Goal: Transaction & Acquisition: Obtain resource

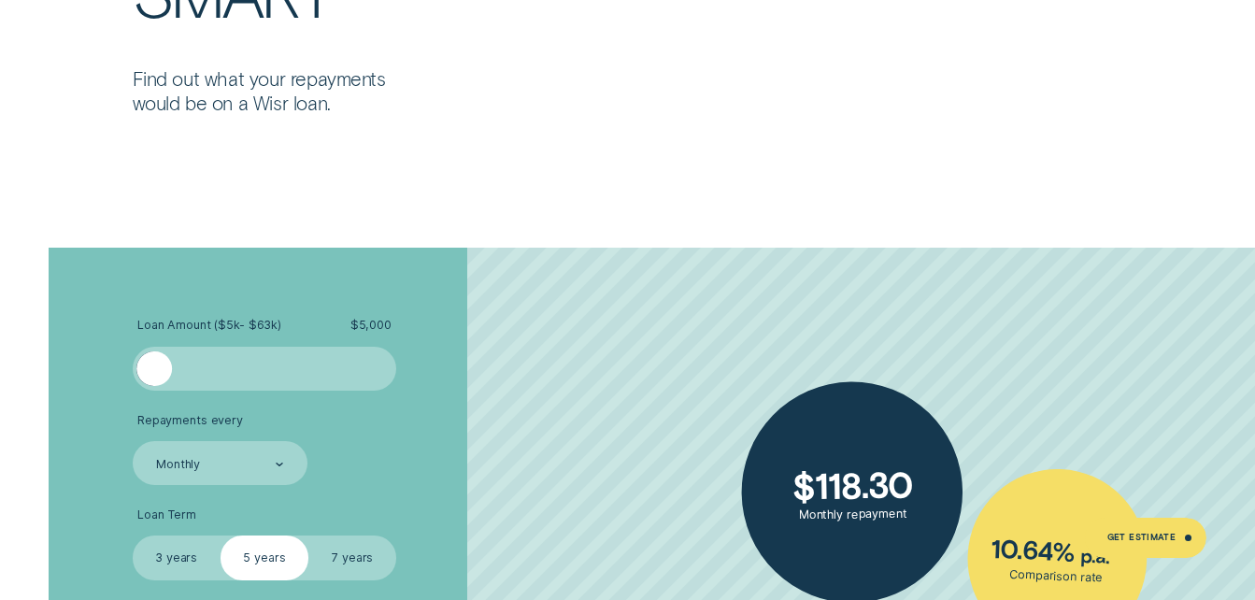
scroll to position [2896, 0]
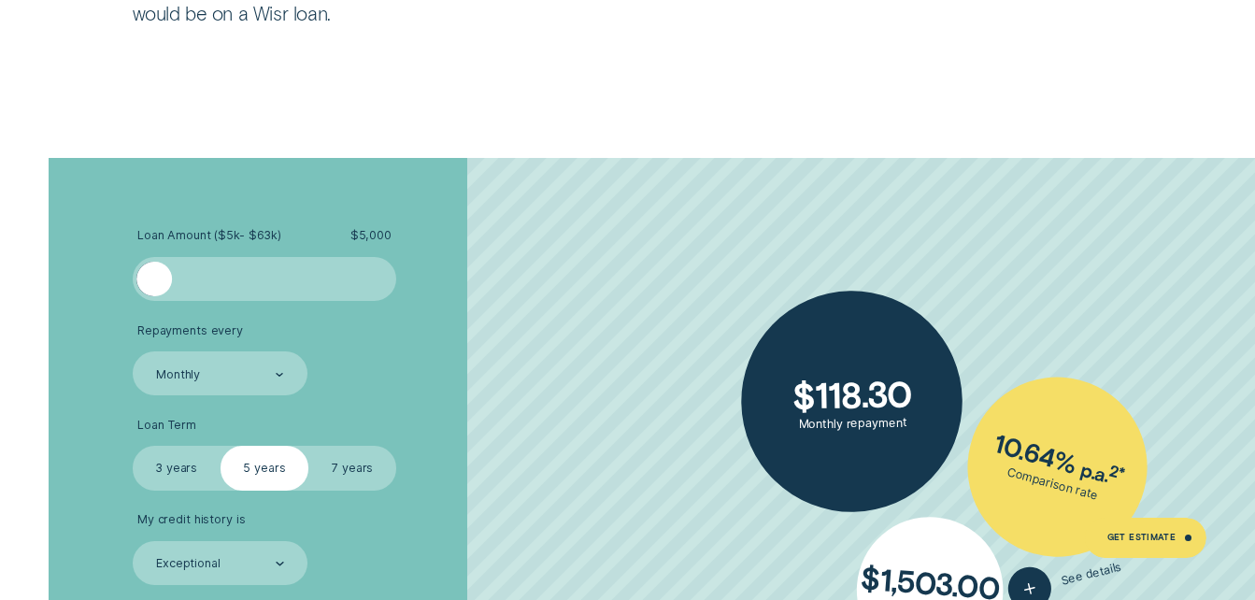
click at [153, 290] on div at bounding box center [153, 279] width 35 height 35
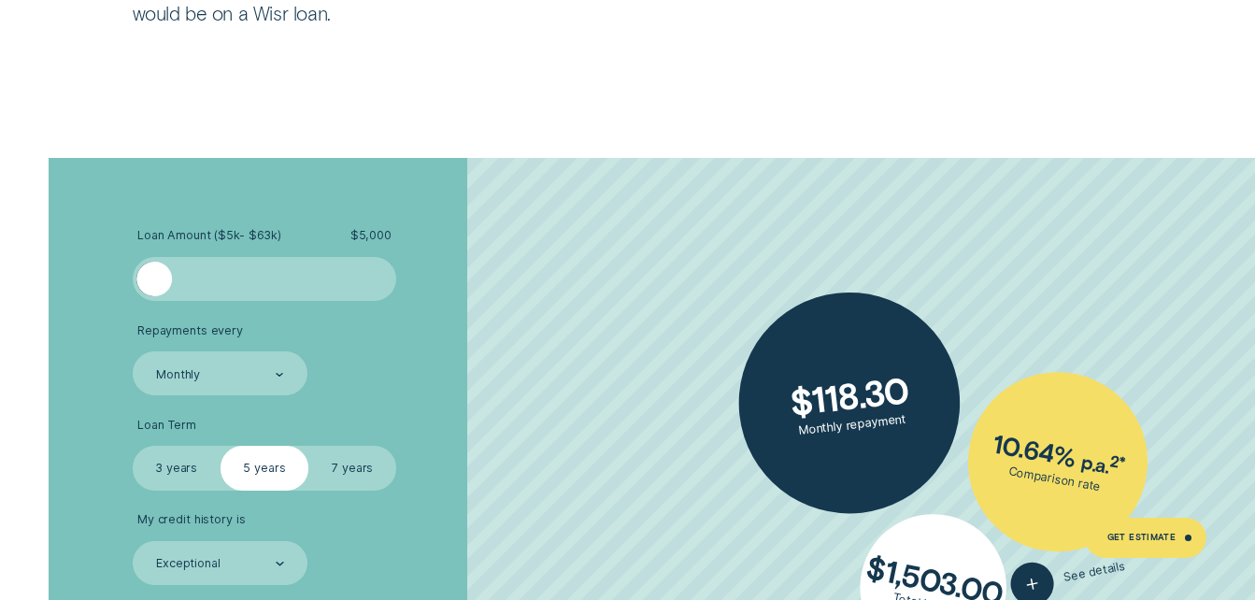
click at [375, 286] on div at bounding box center [384, 279] width 18 height 35
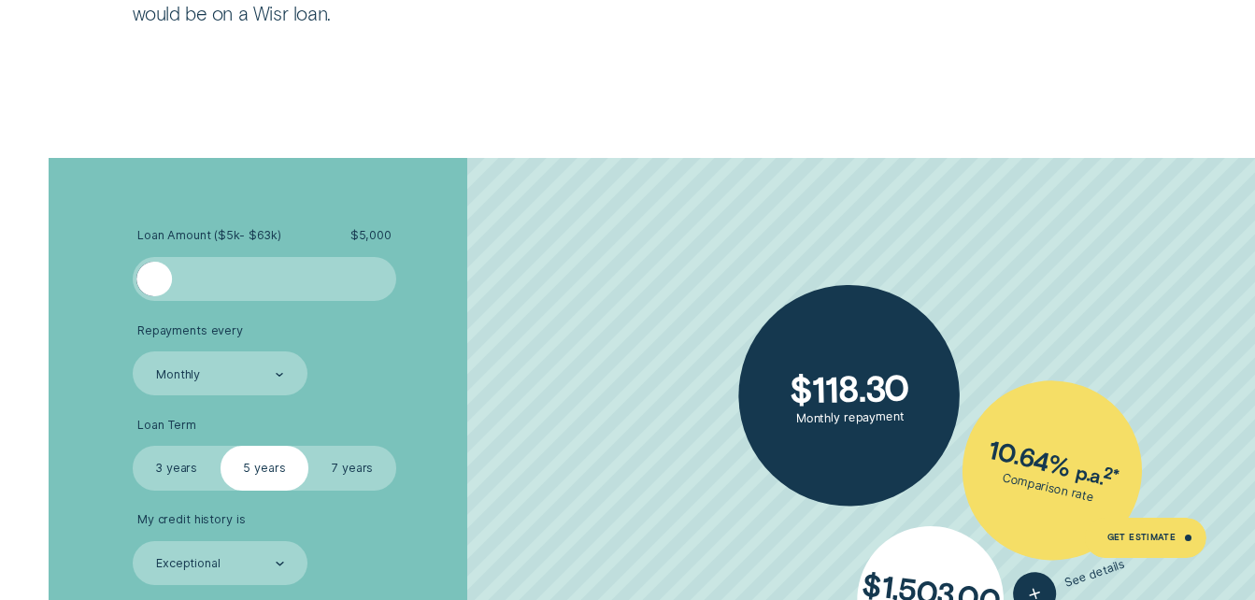
click at [154, 233] on span "Loan Amount ( $5k - $63k )" at bounding box center [209, 235] width 144 height 15
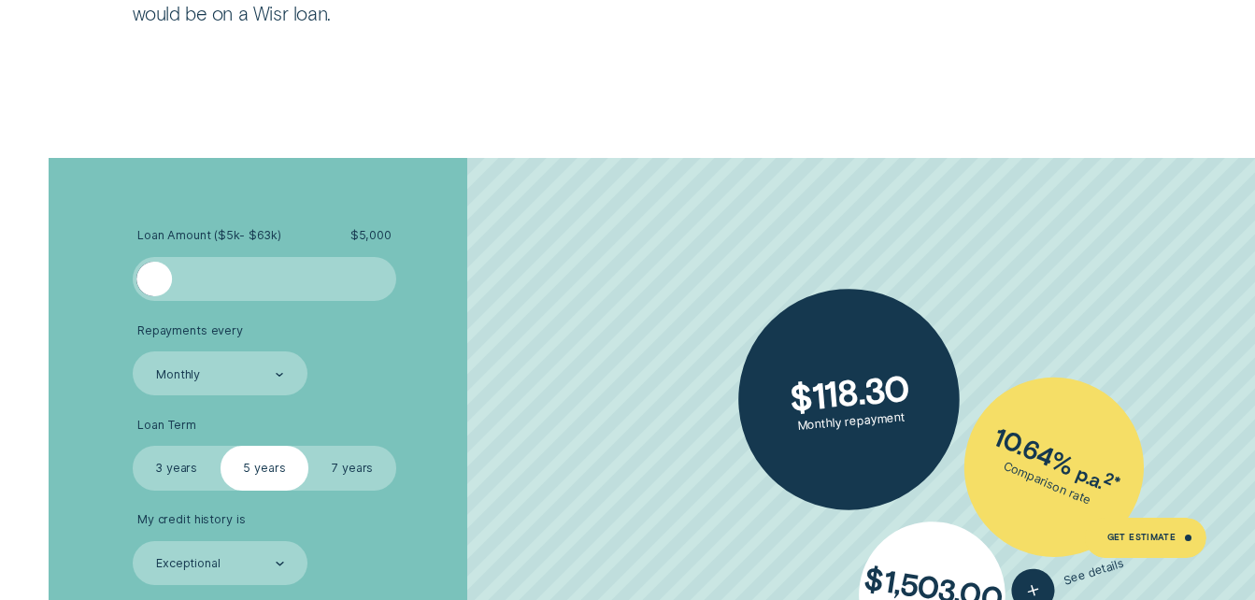
click at [169, 467] on label "3 years" at bounding box center [177, 468] width 88 height 44
click at [133, 446] on input "3 years" at bounding box center [133, 446] width 0 height 0
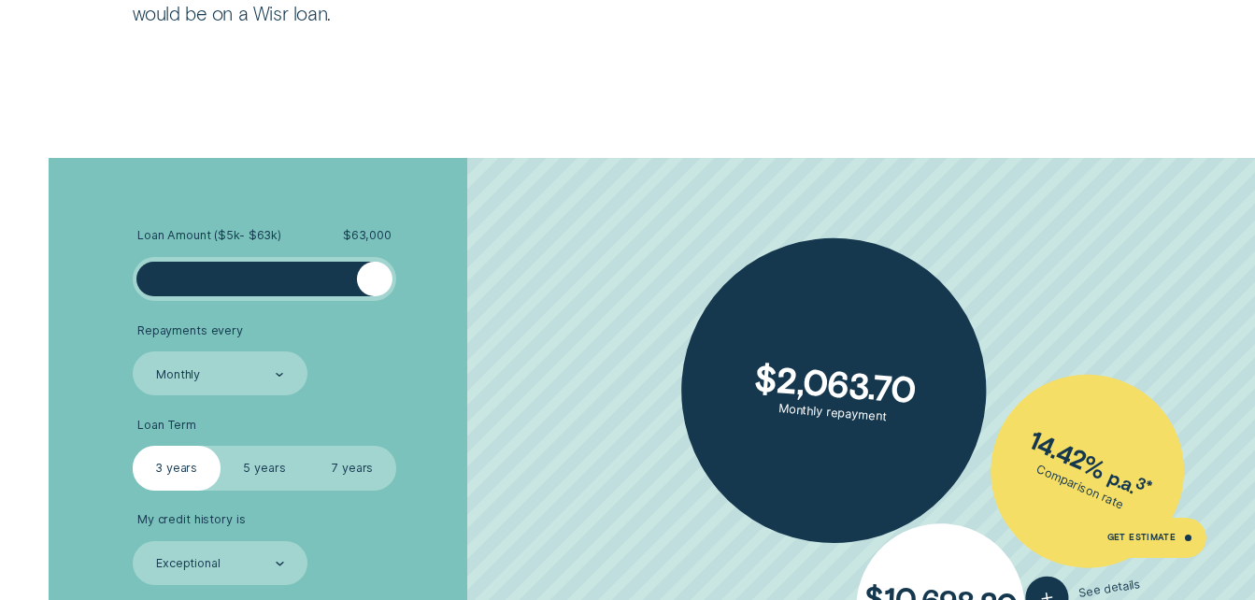
drag, startPoint x: 155, startPoint y: 278, endPoint x: 417, endPoint y: 289, distance: 261.8
click at [416, 289] on li "Loan Amount ( $5k - $63k ) $ 63,000" at bounding box center [335, 264] width 404 height 73
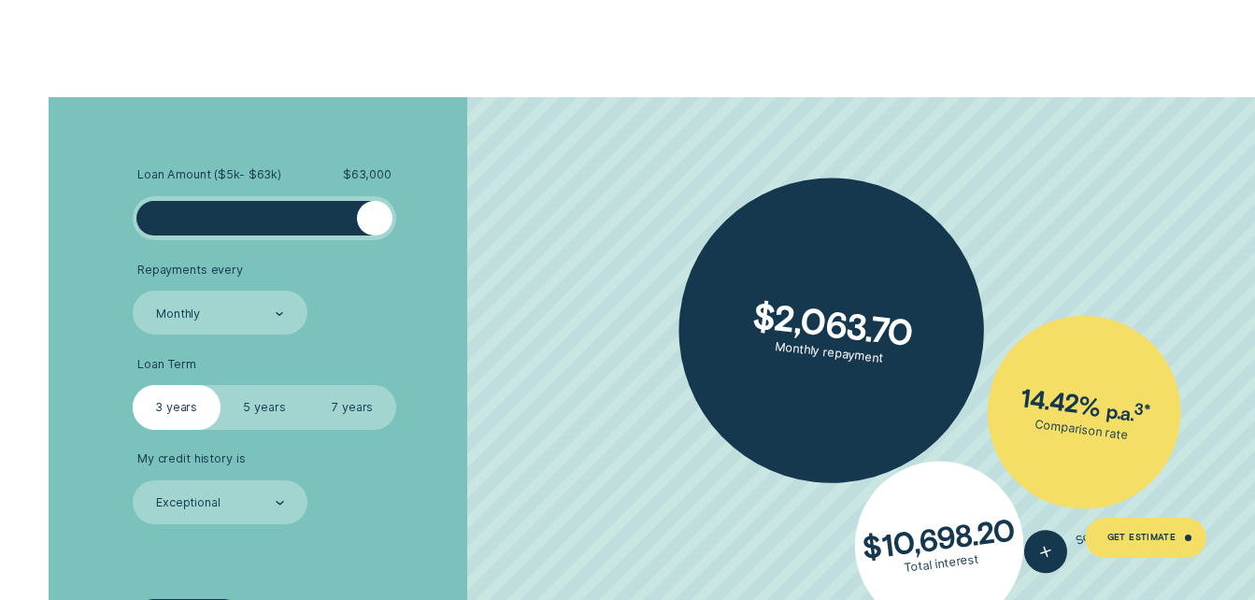
scroll to position [2989, 0]
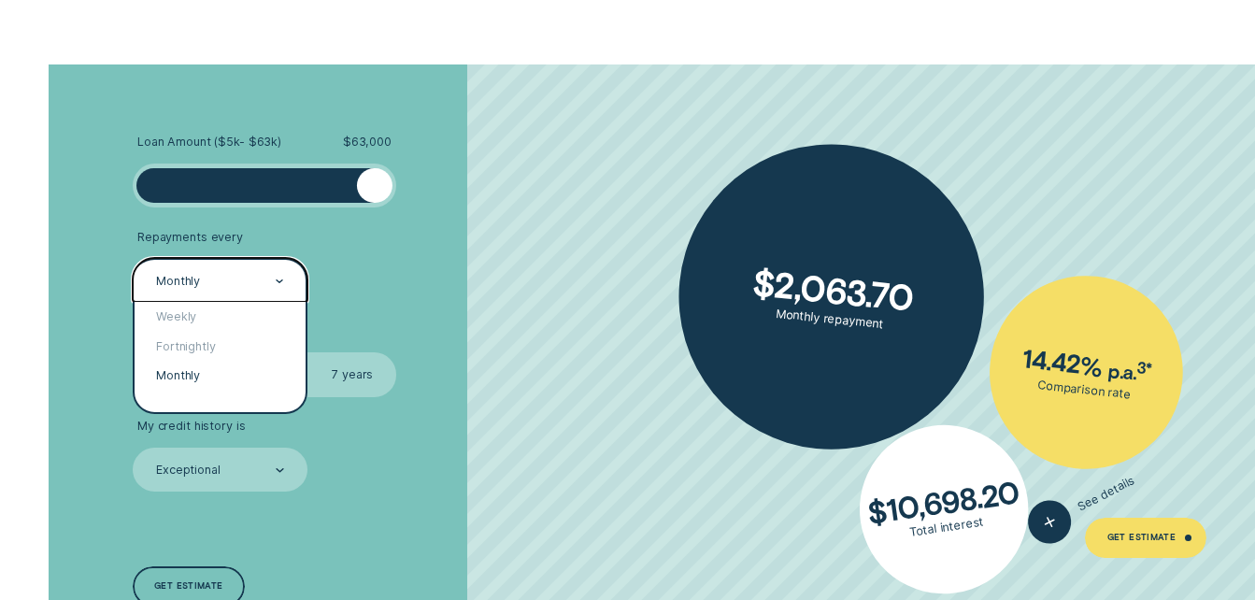
click at [281, 280] on icon at bounding box center [280, 280] width 6 height 3
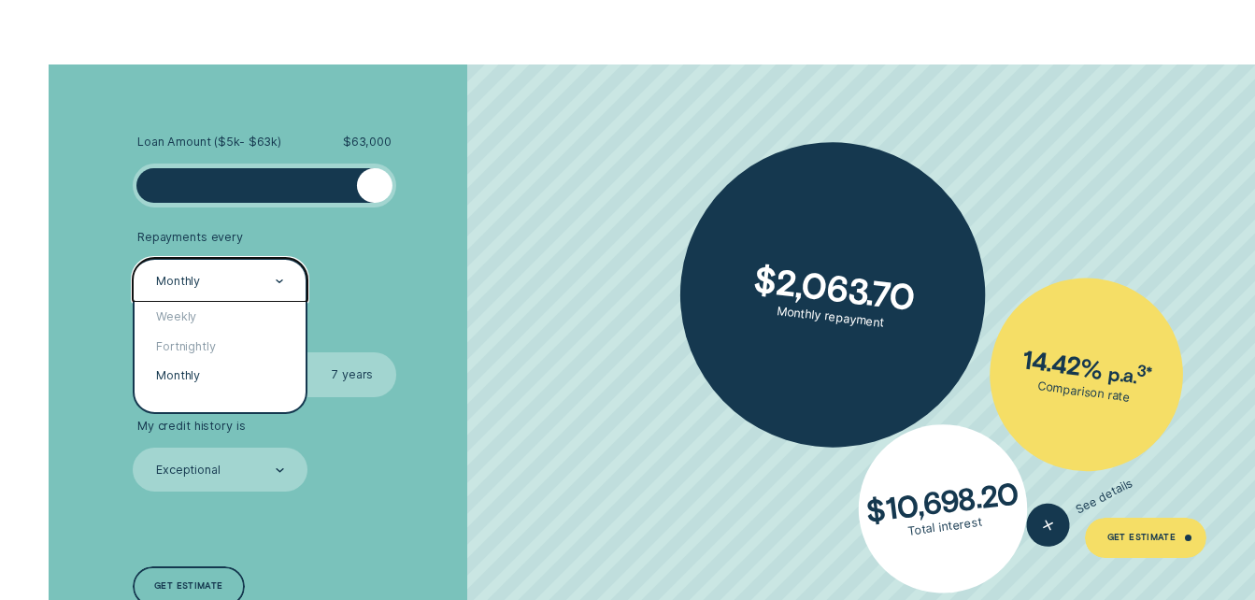
click at [281, 280] on icon at bounding box center [280, 280] width 6 height 3
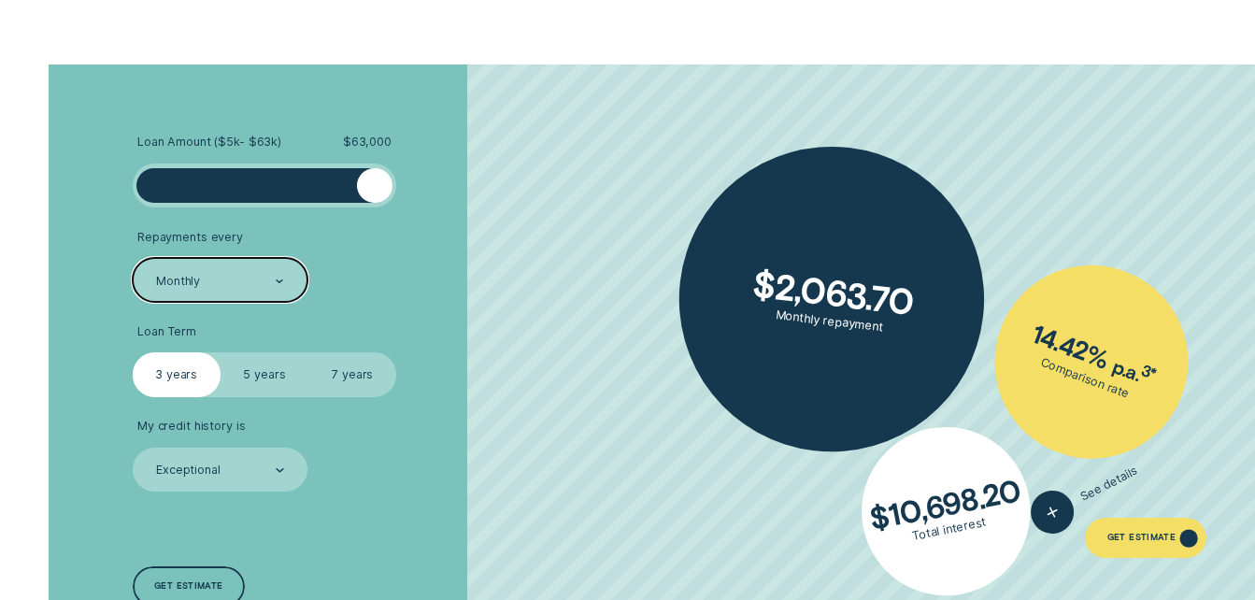
click at [1191, 536] on div "Get Estimate" at bounding box center [1145, 537] width 121 height 39
